Goal: Task Accomplishment & Management: Complete application form

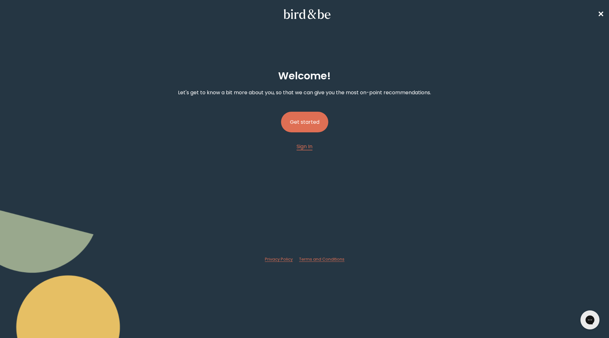
click at [317, 123] on button "Get started" at bounding box center [304, 122] width 47 height 21
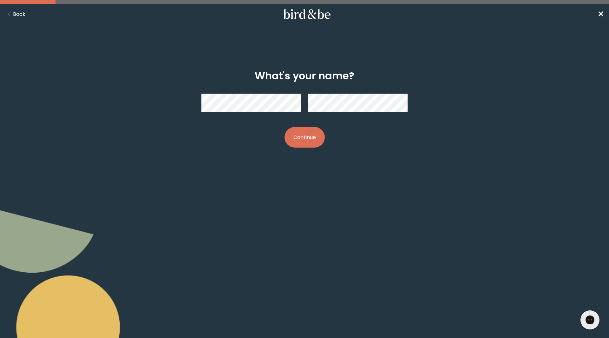
click at [285, 127] on button "Continue" at bounding box center [305, 137] width 40 height 21
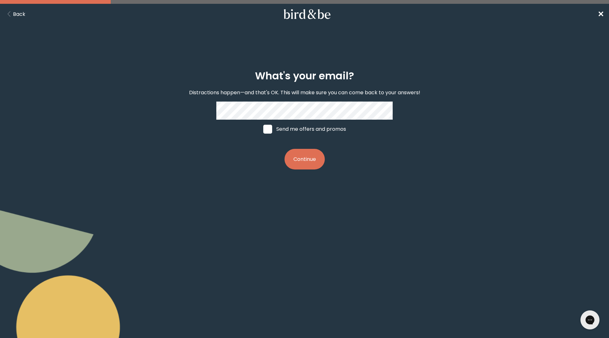
click at [293, 156] on button "Continue" at bounding box center [305, 159] width 40 height 21
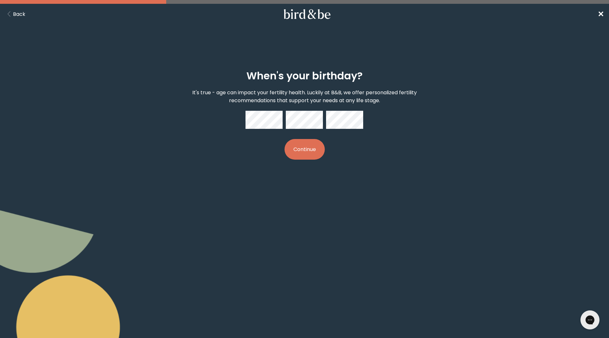
click at [285, 139] on button "Continue" at bounding box center [305, 149] width 40 height 21
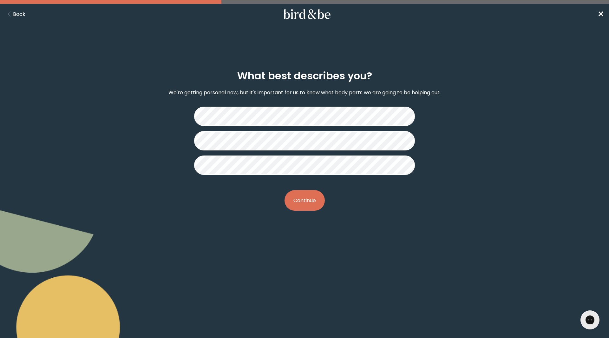
click at [311, 206] on button "Continue" at bounding box center [305, 200] width 40 height 21
click at [298, 200] on button "Continue" at bounding box center [305, 200] width 40 height 21
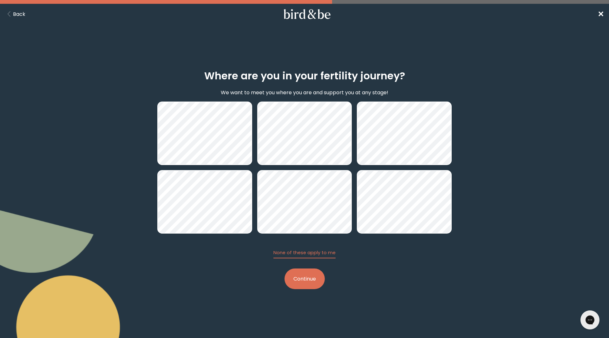
click at [313, 275] on button "Continue" at bounding box center [305, 278] width 40 height 21
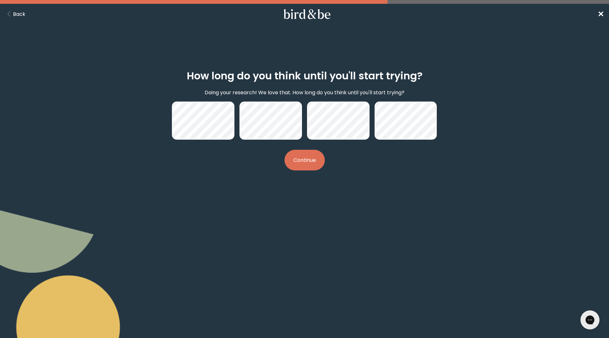
click at [312, 161] on button "Continue" at bounding box center [305, 160] width 40 height 21
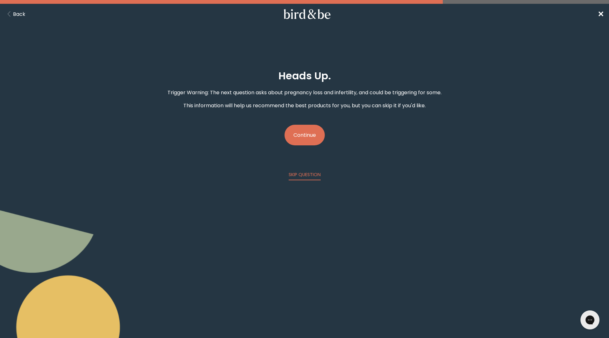
click at [305, 130] on button "Continue" at bounding box center [305, 135] width 40 height 21
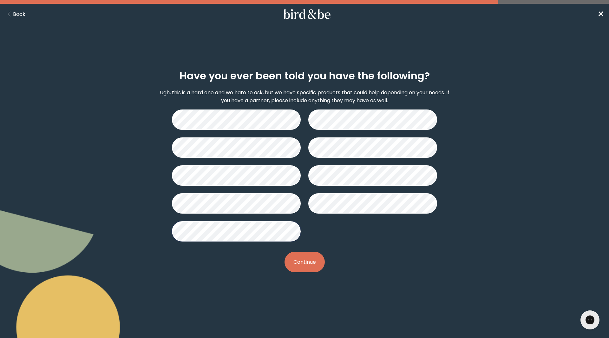
click at [296, 258] on button "Continue" at bounding box center [305, 262] width 40 height 21
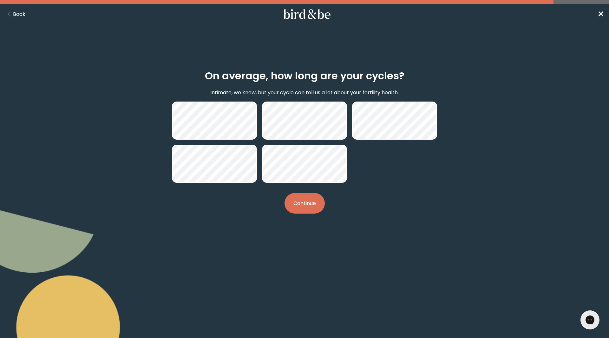
click at [315, 208] on button "Continue" at bounding box center [305, 203] width 40 height 21
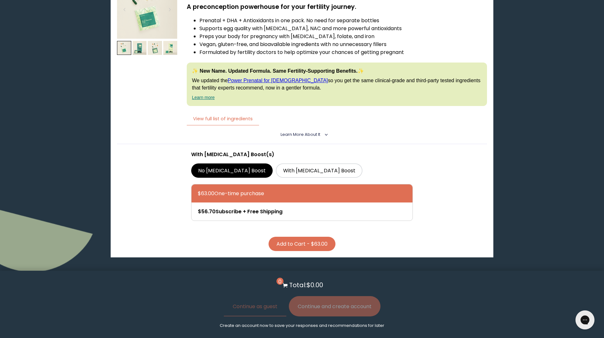
scroll to position [1294, 0]
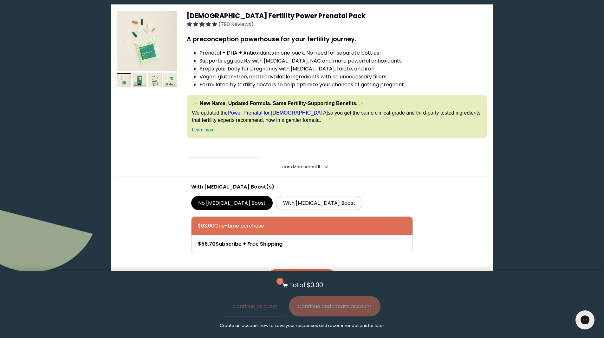
click at [229, 153] on button "View full list of ingredients" at bounding box center [223, 151] width 72 height 13
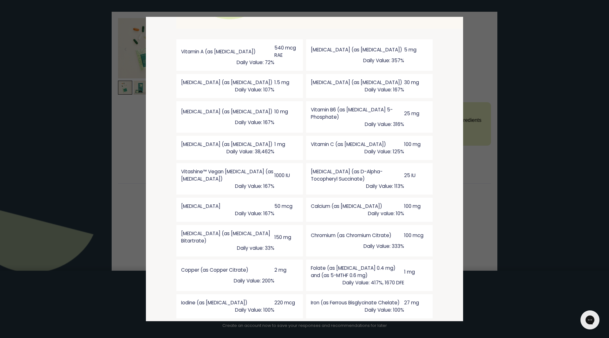
scroll to position [603, 0]
